Goal: Navigation & Orientation: Find specific page/section

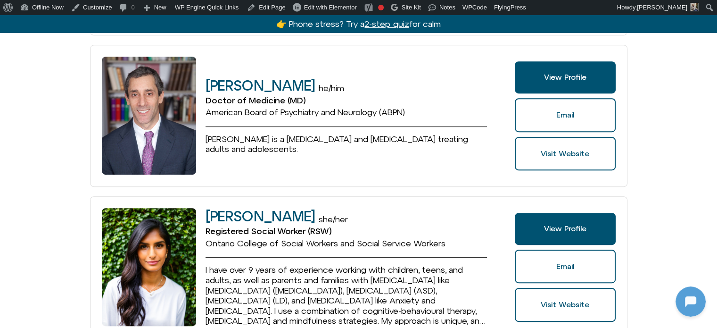
scroll to position [613, 0]
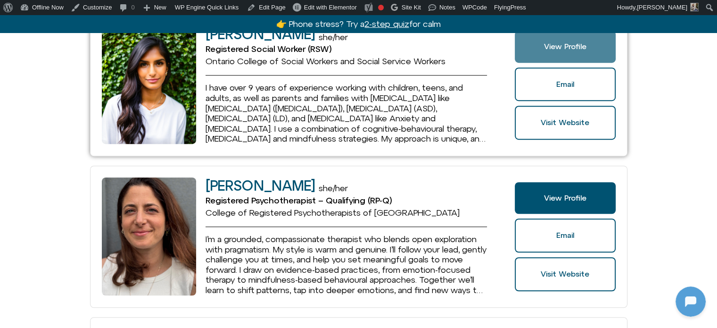
click at [582, 39] on link "View Profile" at bounding box center [565, 47] width 100 height 32
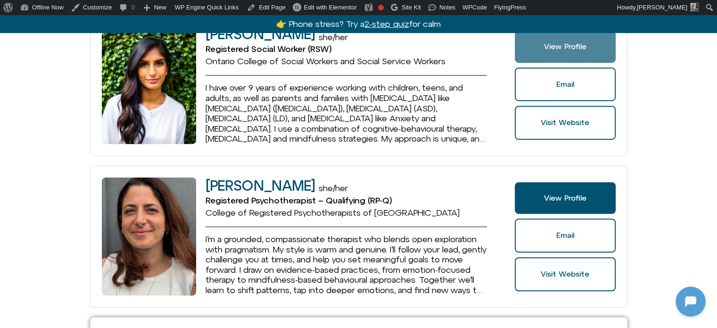
scroll to position [943, 0]
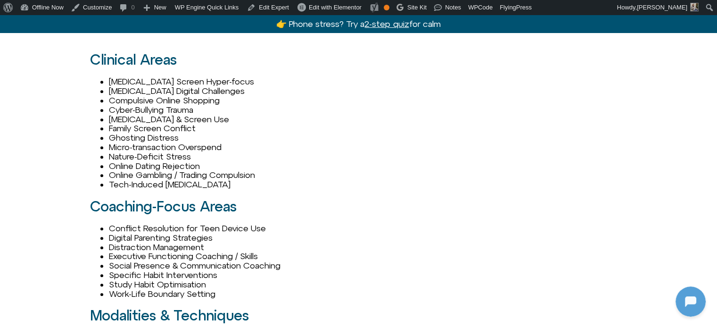
scroll to position [896, 0]
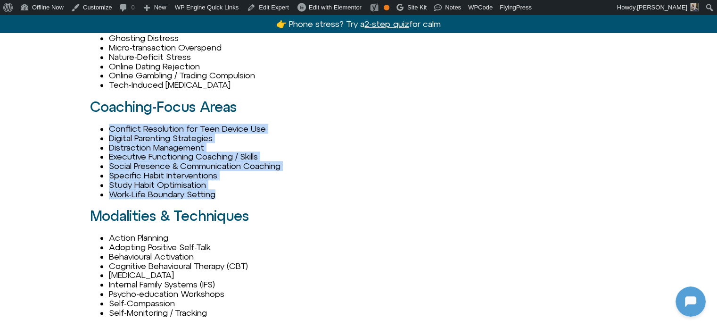
drag, startPoint x: 212, startPoint y: 188, endPoint x: 104, endPoint y: 128, distance: 123.5
click at [97, 125] on ul "Conflict Resolution for Teen Device Use Digital Parenting Strategies Distractio…" at bounding box center [266, 161] width 352 height 75
copy ul "Conflict Resolution for Teen Device Use Digital Parenting Strategies Distractio…"
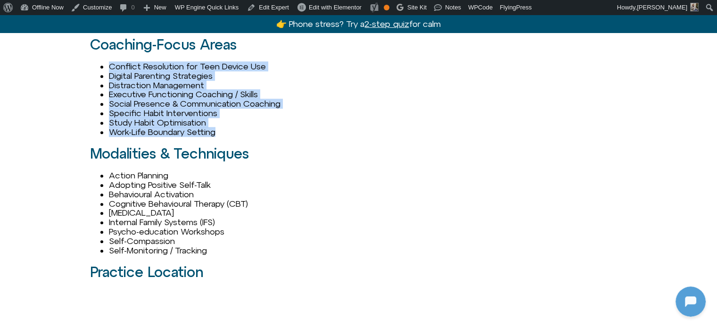
scroll to position [943, 0]
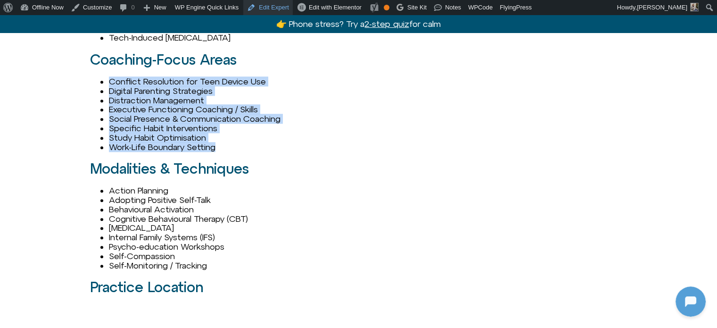
click at [266, 5] on link "Edit Expert" at bounding box center [268, 7] width 50 height 15
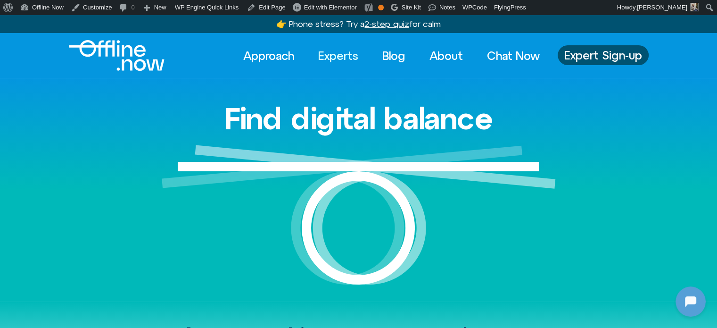
click at [345, 57] on link "Experts" at bounding box center [338, 55] width 57 height 21
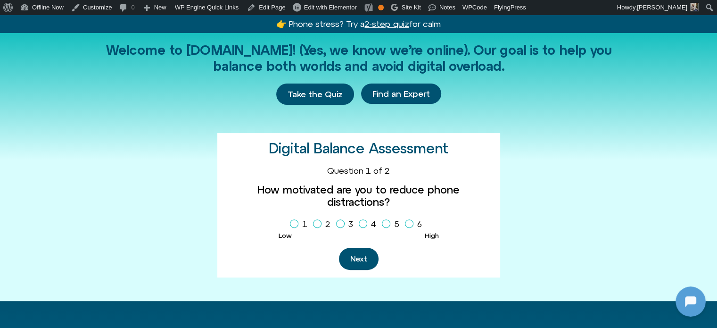
scroll to position [660, 0]
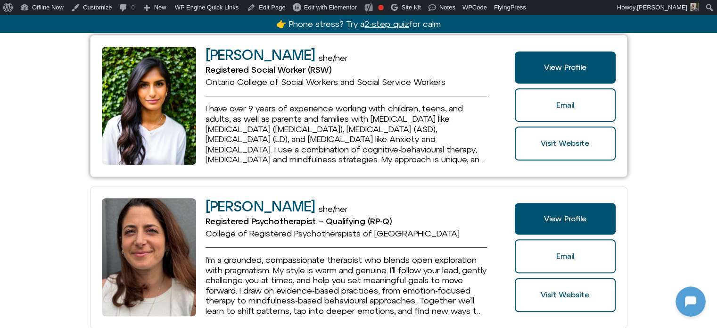
scroll to position [472, 0]
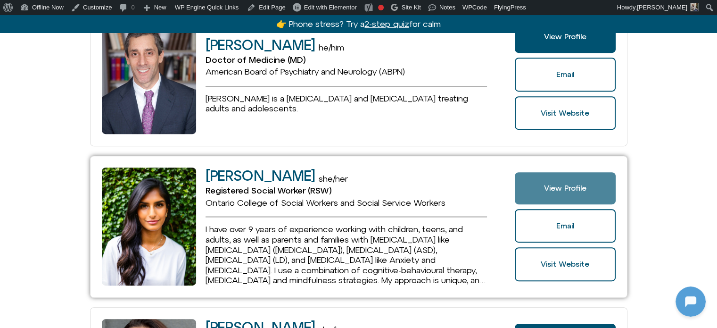
click at [562, 185] on span "View Profile" at bounding box center [565, 188] width 42 height 8
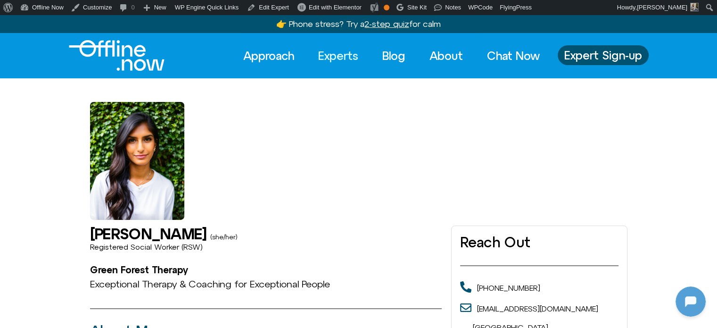
click at [342, 52] on link "Experts" at bounding box center [338, 55] width 57 height 21
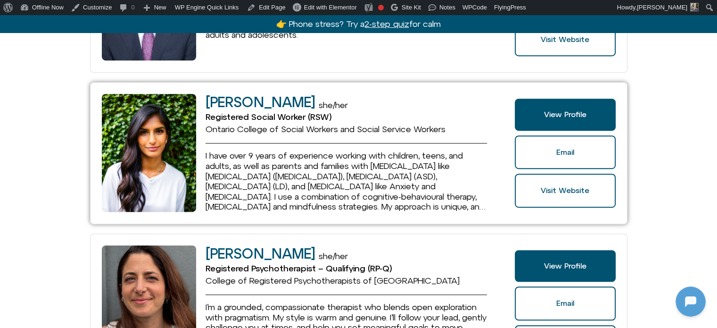
scroll to position [519, 0]
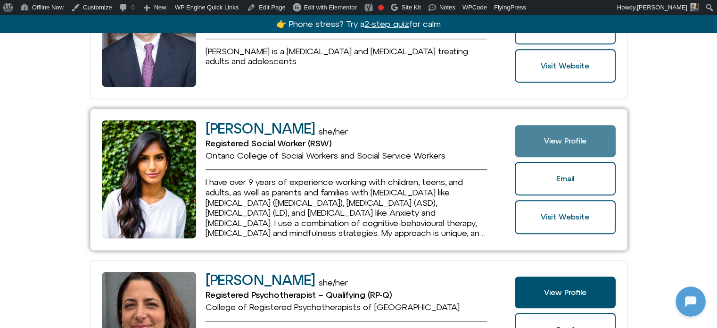
click at [558, 137] on span "View Profile" at bounding box center [565, 141] width 42 height 8
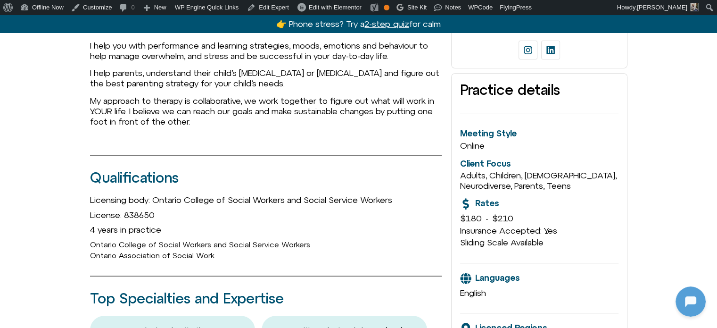
scroll to position [94, 0]
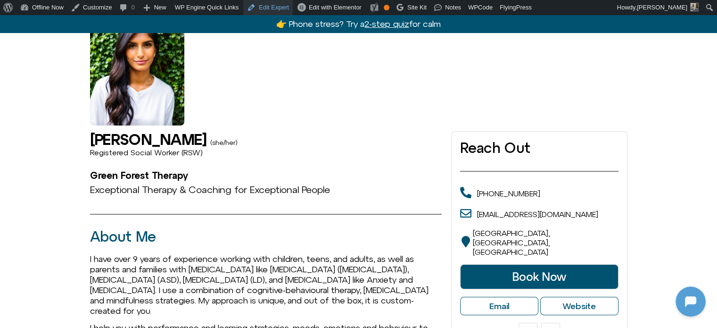
click at [275, 9] on link "Edit Expert" at bounding box center [268, 7] width 50 height 15
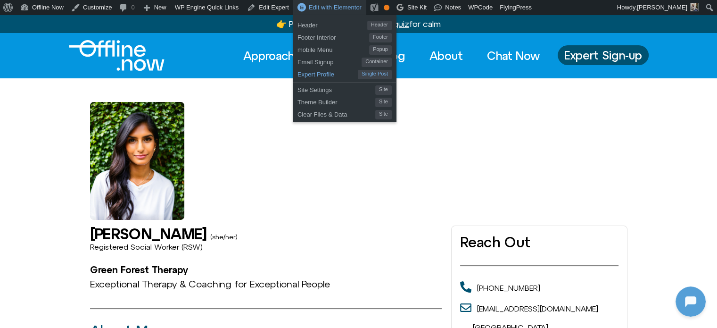
click at [321, 72] on span "Expert Profile" at bounding box center [328, 73] width 60 height 12
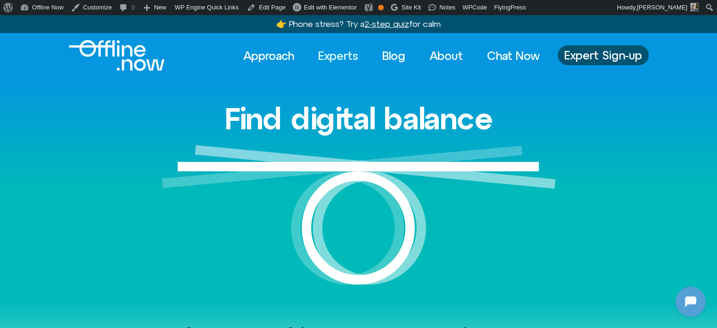
click at [333, 55] on link "Experts" at bounding box center [338, 55] width 57 height 21
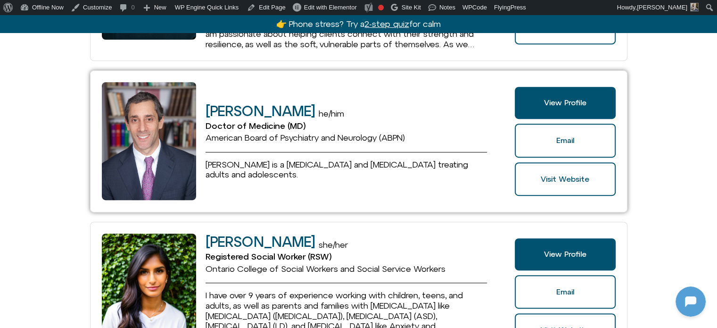
scroll to position [519, 0]
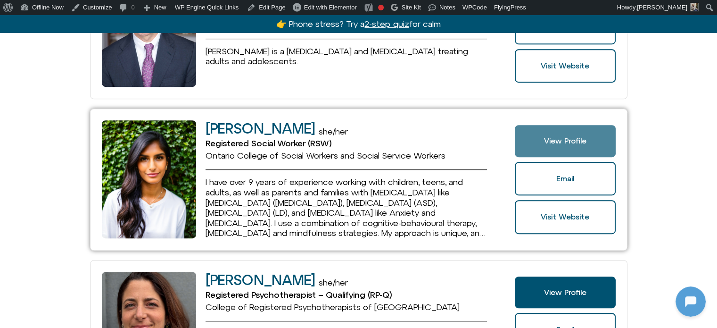
click at [573, 143] on span "View Profile" at bounding box center [565, 141] width 42 height 8
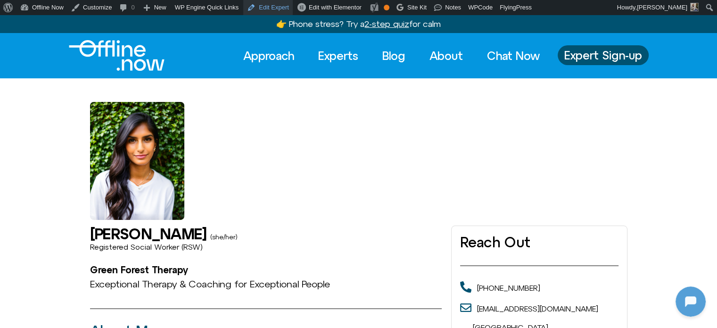
click at [268, 7] on link "Edit Expert" at bounding box center [268, 7] width 50 height 15
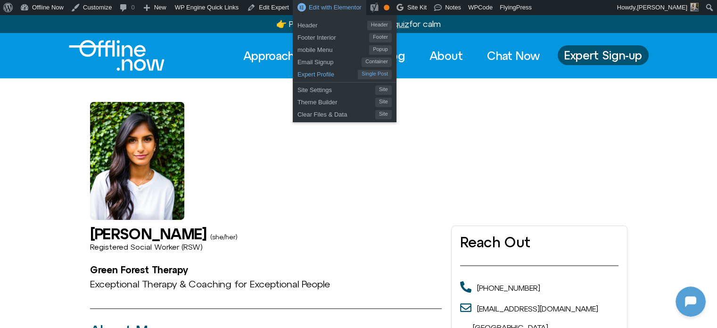
click at [311, 72] on span "Expert Profile" at bounding box center [328, 73] width 60 height 12
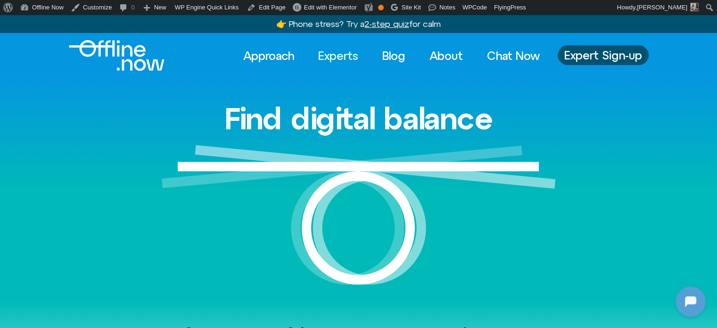
click at [336, 54] on link "Experts" at bounding box center [338, 55] width 57 height 21
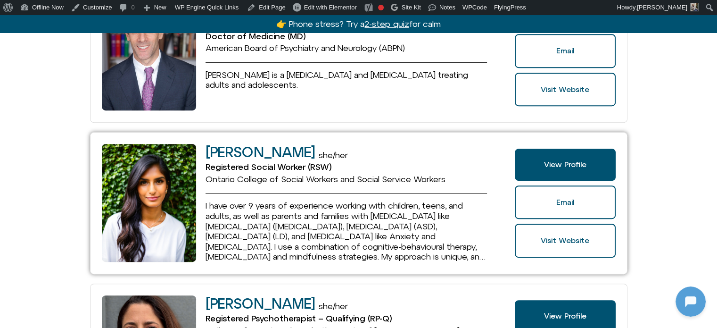
scroll to position [519, 0]
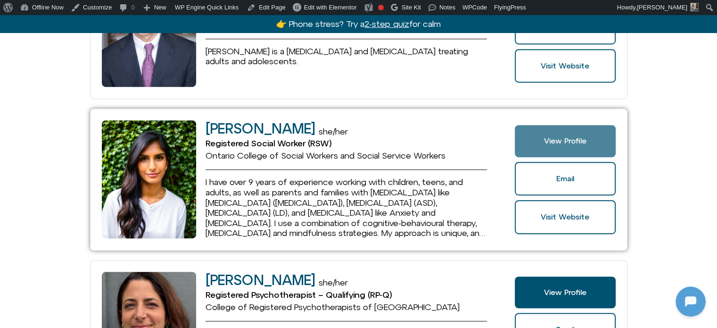
click at [566, 139] on span "View Profile" at bounding box center [565, 141] width 42 height 8
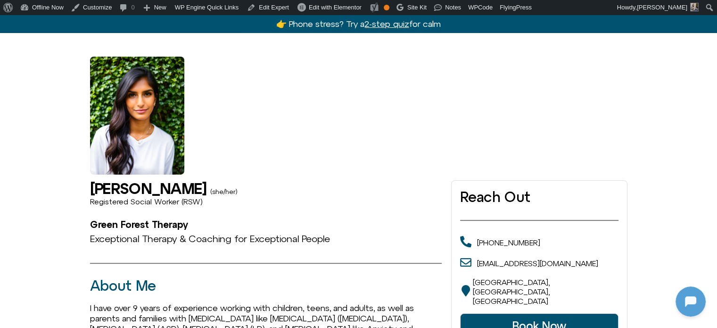
scroll to position [47, 0]
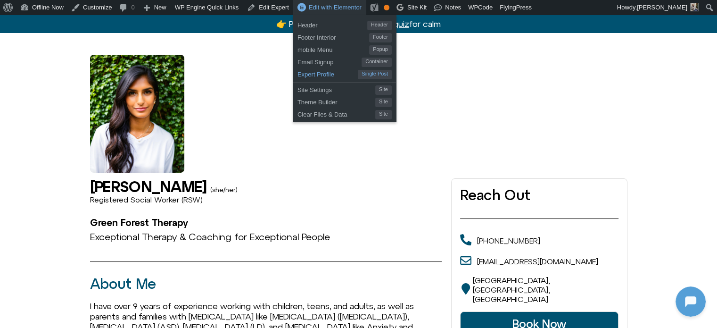
click at [321, 72] on span "Expert Profile" at bounding box center [328, 73] width 60 height 12
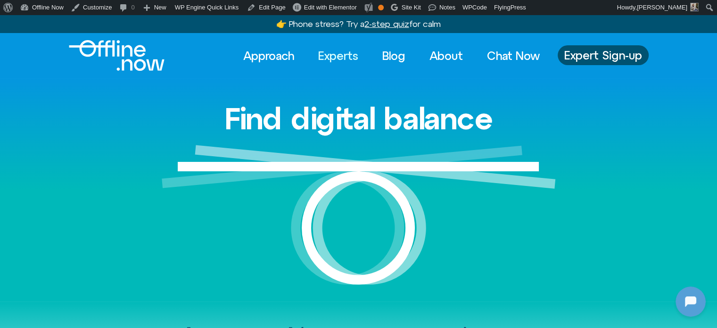
click at [334, 59] on link "Experts" at bounding box center [338, 55] width 57 height 21
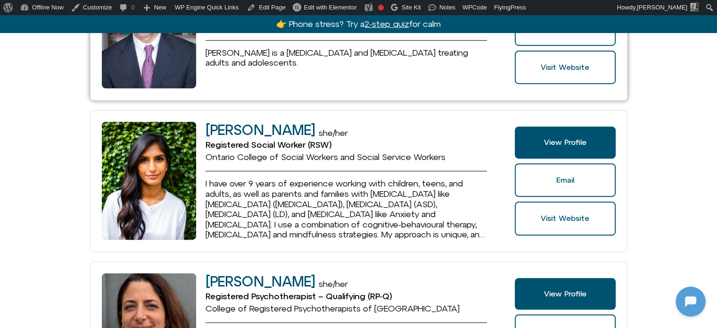
scroll to position [519, 0]
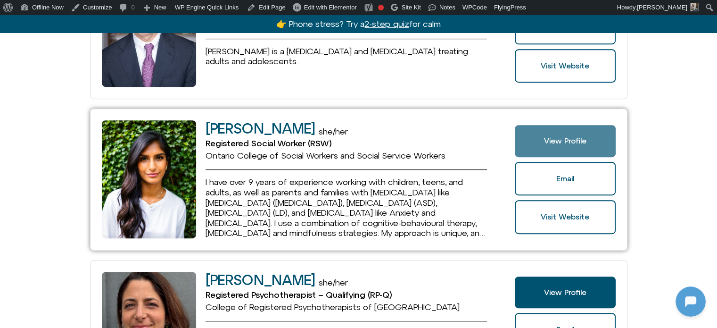
click at [573, 143] on span "View Profile" at bounding box center [565, 141] width 42 height 8
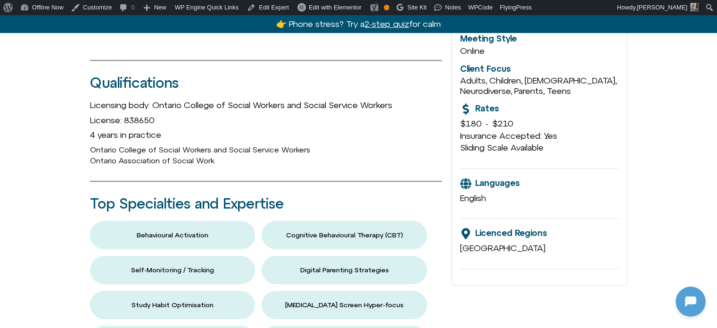
scroll to position [472, 0]
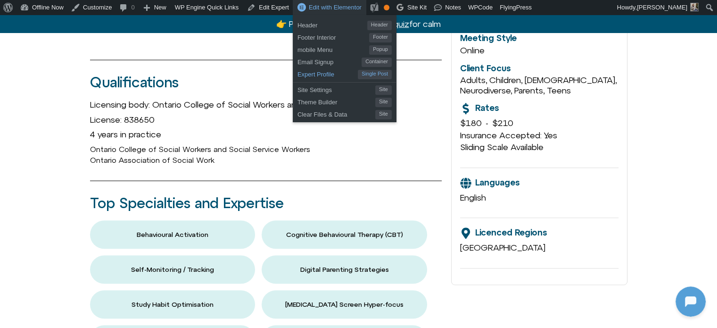
click at [310, 73] on span "Expert Profile" at bounding box center [328, 73] width 60 height 12
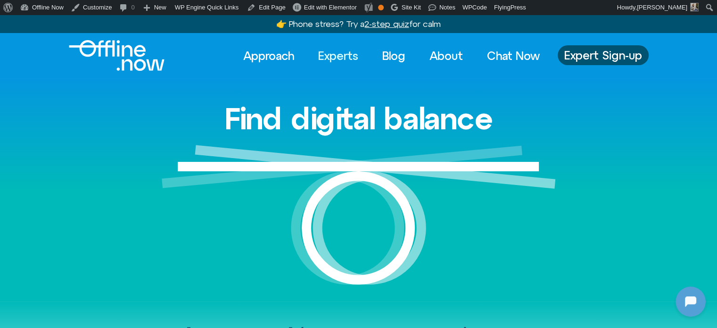
click at [339, 52] on link "Experts" at bounding box center [338, 55] width 57 height 21
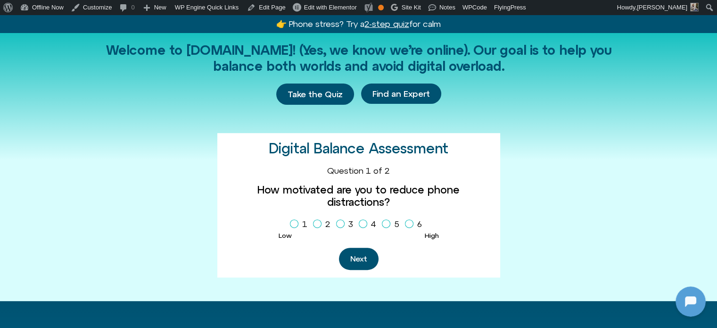
scroll to position [423, 0]
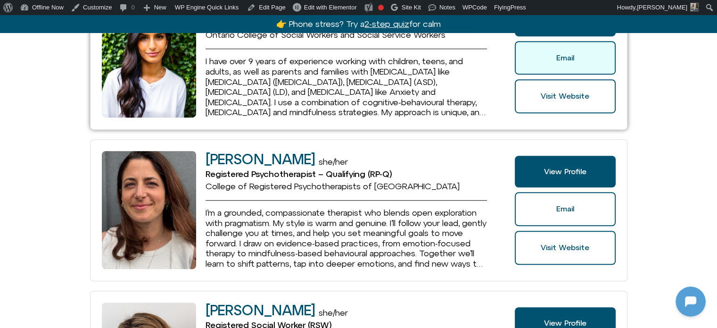
scroll to position [566, 0]
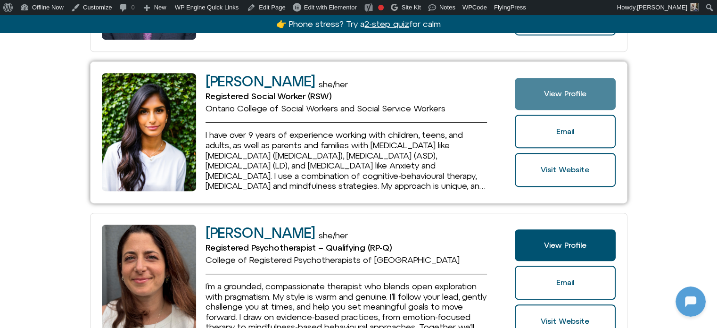
click at [572, 104] on link "View Profile" at bounding box center [565, 94] width 100 height 32
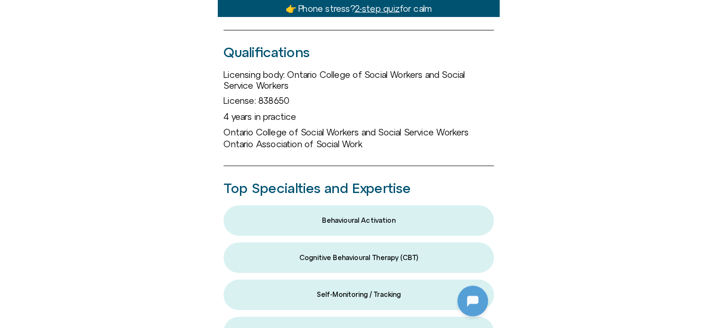
scroll to position [566, 0]
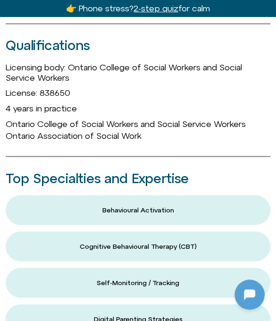
click at [135, 140] on span "Ontario Association of Social Work" at bounding box center [74, 135] width 136 height 10
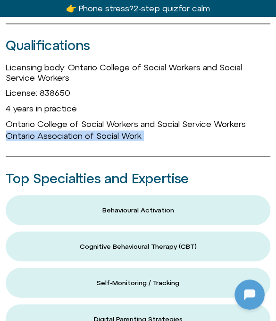
click at [135, 140] on span "Ontario Association of Social Work" at bounding box center [74, 135] width 136 height 10
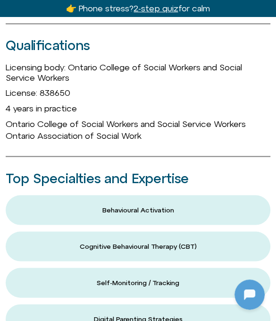
click at [124, 128] on span "Ontario College of Social Workers and Social Service Workers" at bounding box center [126, 123] width 240 height 10
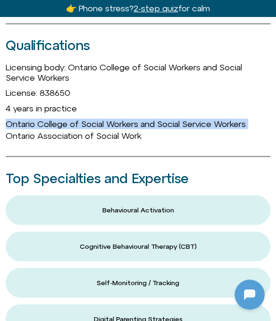
click at [124, 128] on span "Ontario College of Social Workers and Social Service Workers" at bounding box center [126, 123] width 240 height 10
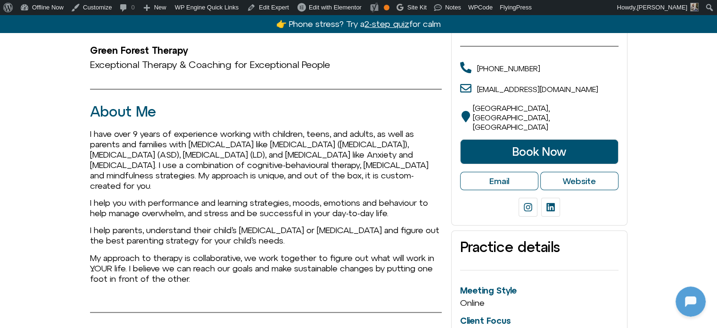
scroll to position [424, 0]
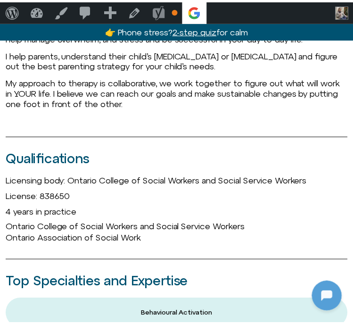
scroll to position [424, 0]
